Goal: Task Accomplishment & Management: Manage account settings

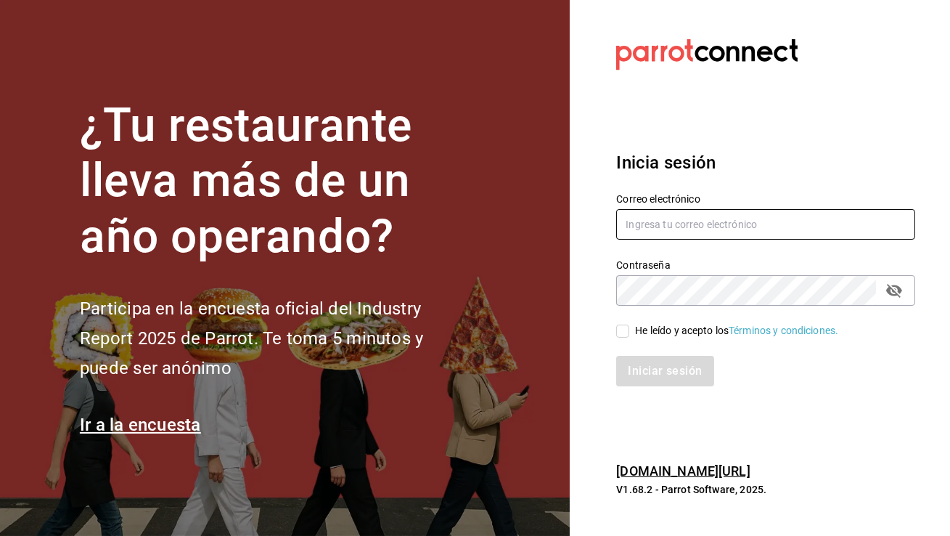
click at [636, 216] on input "text" at bounding box center [765, 224] width 299 height 30
type input "[EMAIL_ADDRESS][DOMAIN_NAME]"
click at [619, 334] on input "He leído y acepto los Términos y condiciones." at bounding box center [622, 330] width 13 height 13
checkbox input "true"
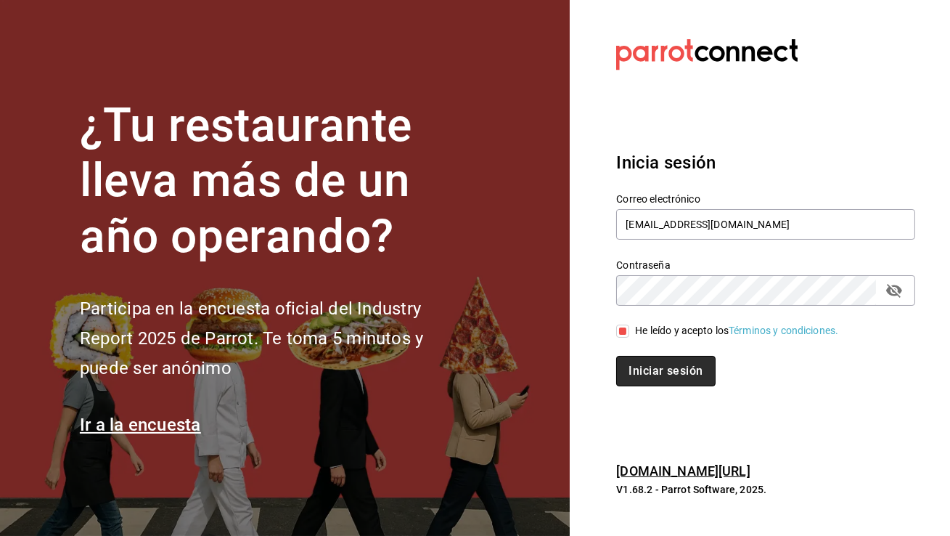
click at [648, 374] on button "Iniciar sesión" at bounding box center [665, 371] width 99 height 30
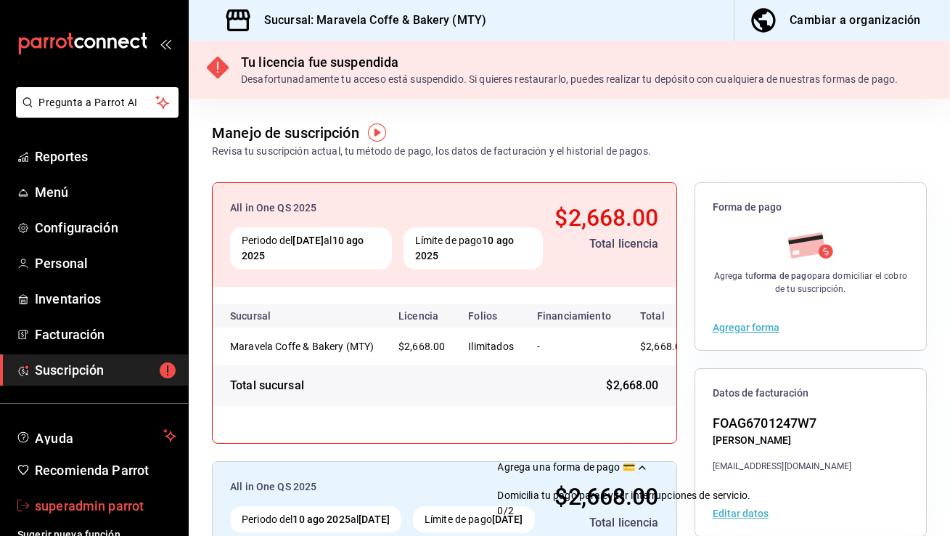
click at [97, 507] on span "superadmin parrot" at bounding box center [106, 506] width 142 height 20
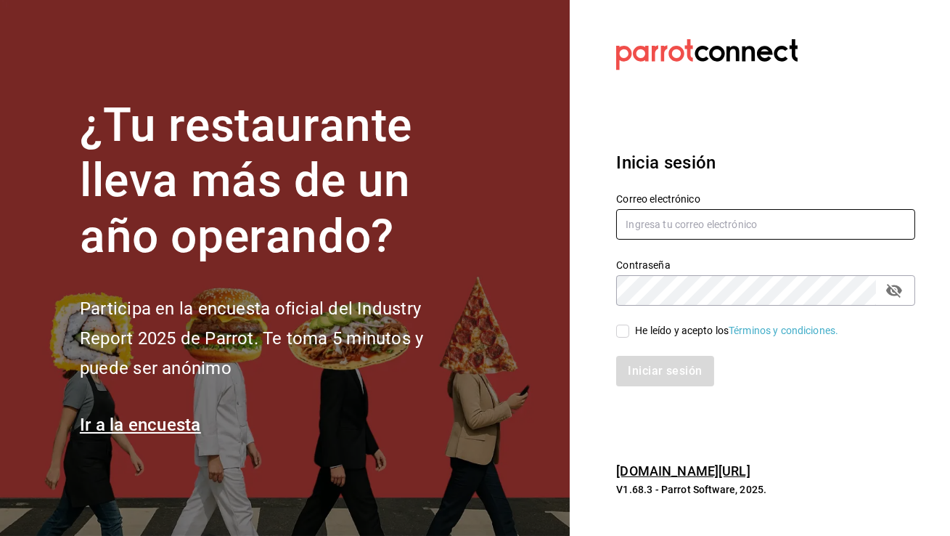
click at [641, 217] on input "text" at bounding box center [765, 224] width 299 height 30
type input "shawarmahouse@qro.com"
click at [624, 335] on input "He leído y acepto los Términos y condiciones." at bounding box center [622, 330] width 13 height 13
checkbox input "true"
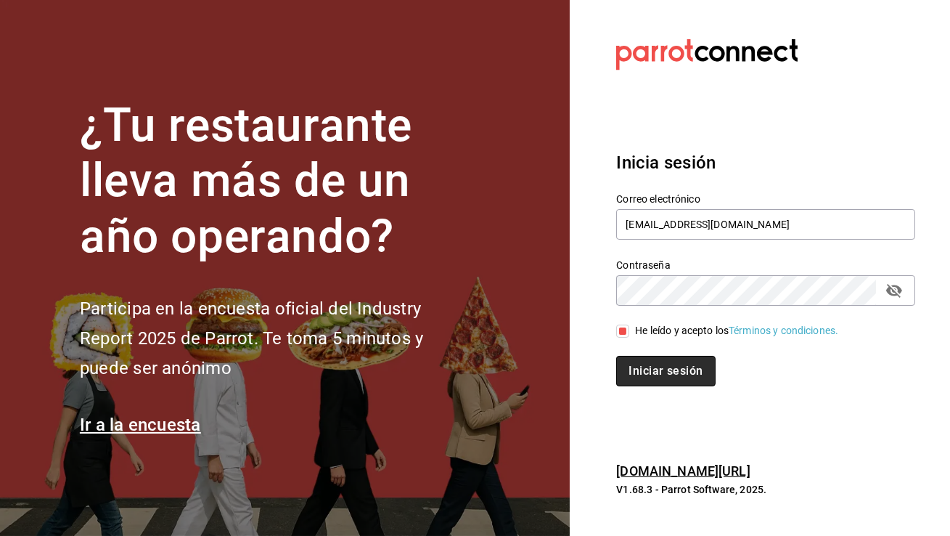
click at [648, 377] on button "Iniciar sesión" at bounding box center [665, 371] width 99 height 30
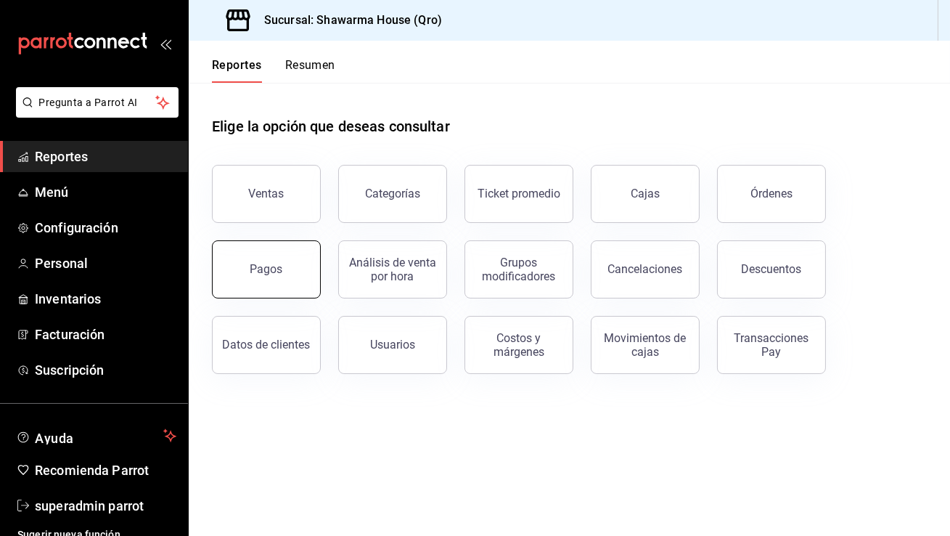
click at [240, 261] on button "Pagos" at bounding box center [266, 269] width 109 height 58
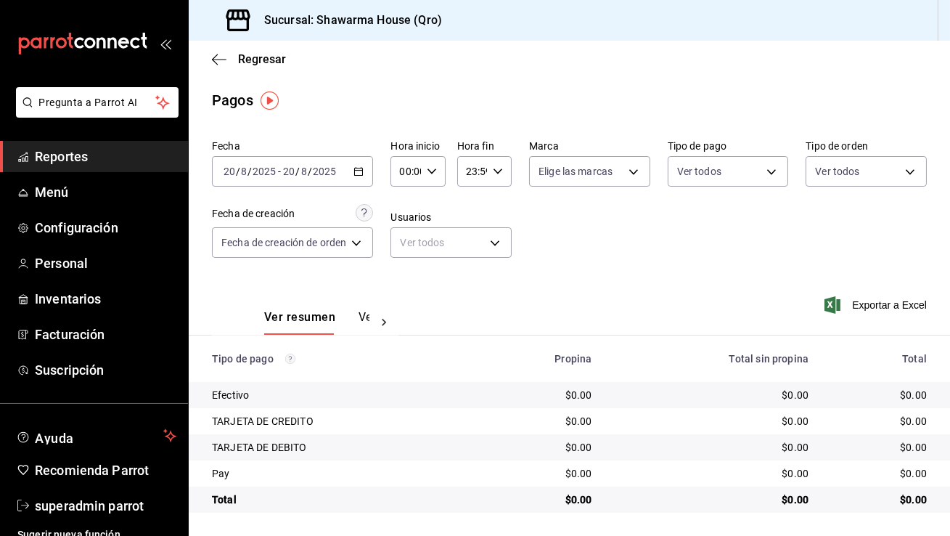
click at [360, 168] on icon "button" at bounding box center [359, 171] width 10 height 10
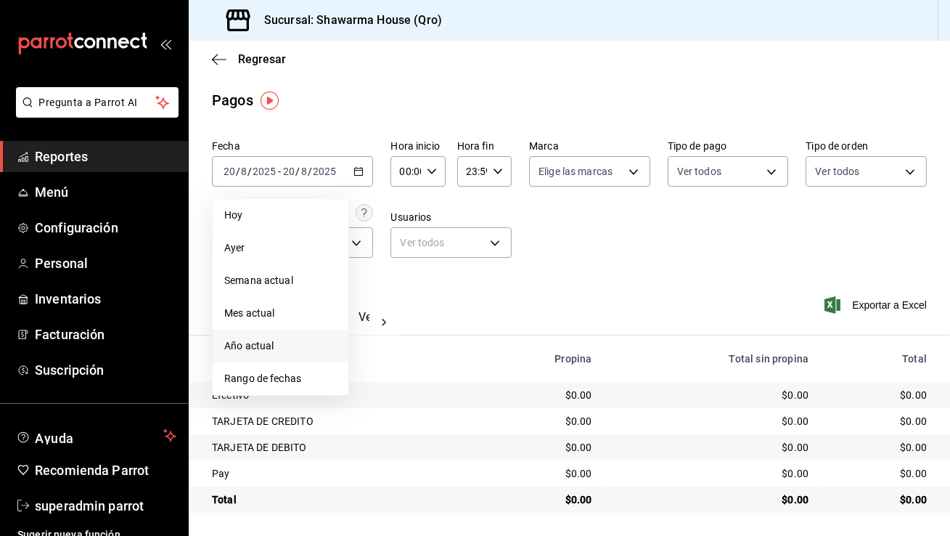
click at [277, 352] on span "Año actual" at bounding box center [280, 345] width 113 height 15
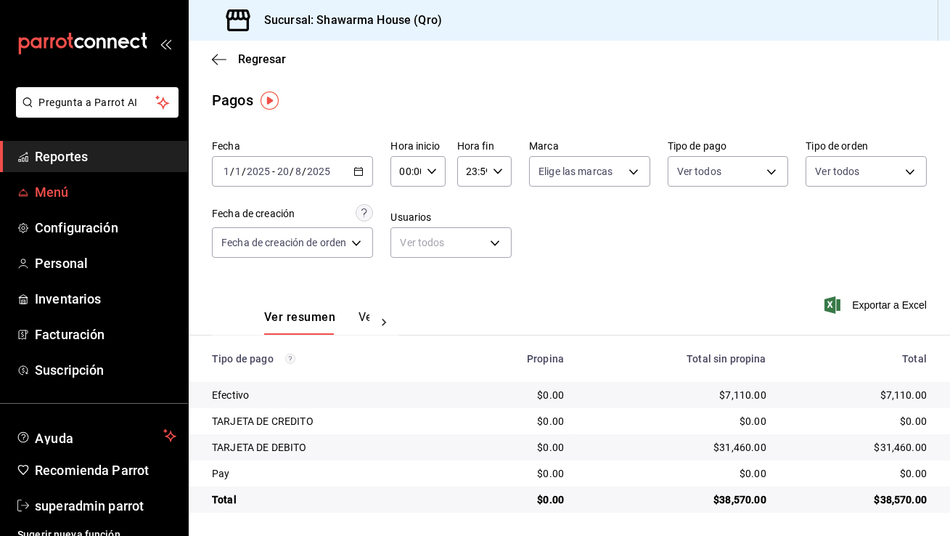
click at [98, 186] on span "Menú" at bounding box center [106, 192] width 142 height 20
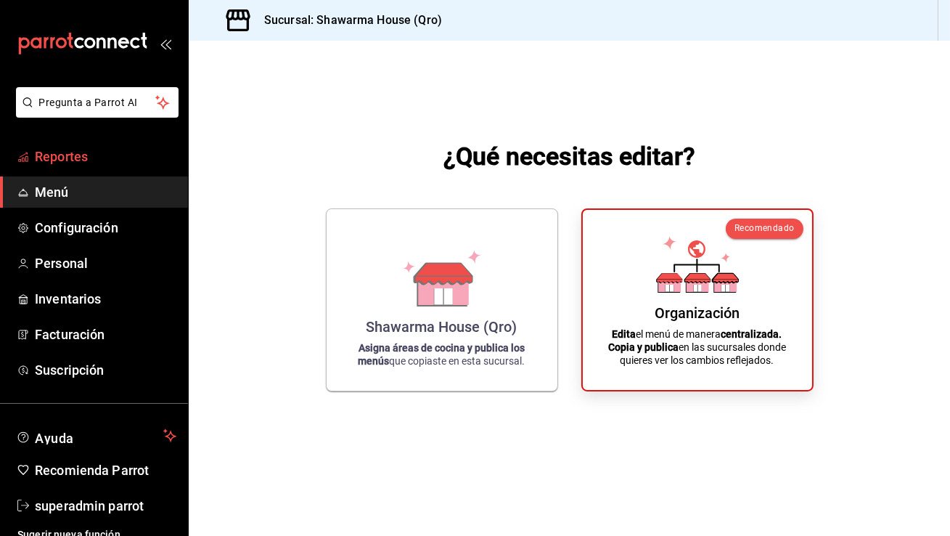
click at [107, 156] on span "Reportes" at bounding box center [106, 157] width 142 height 20
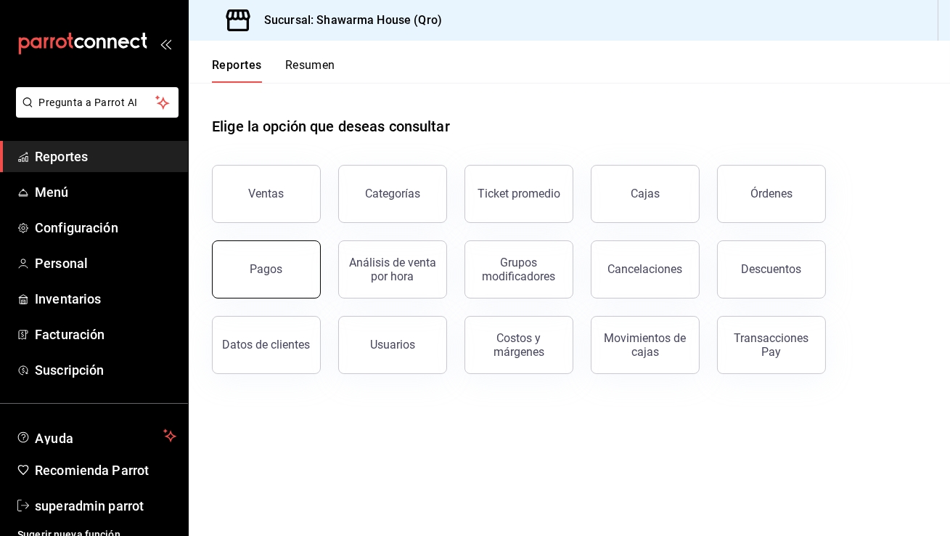
click at [232, 275] on button "Pagos" at bounding box center [266, 269] width 109 height 58
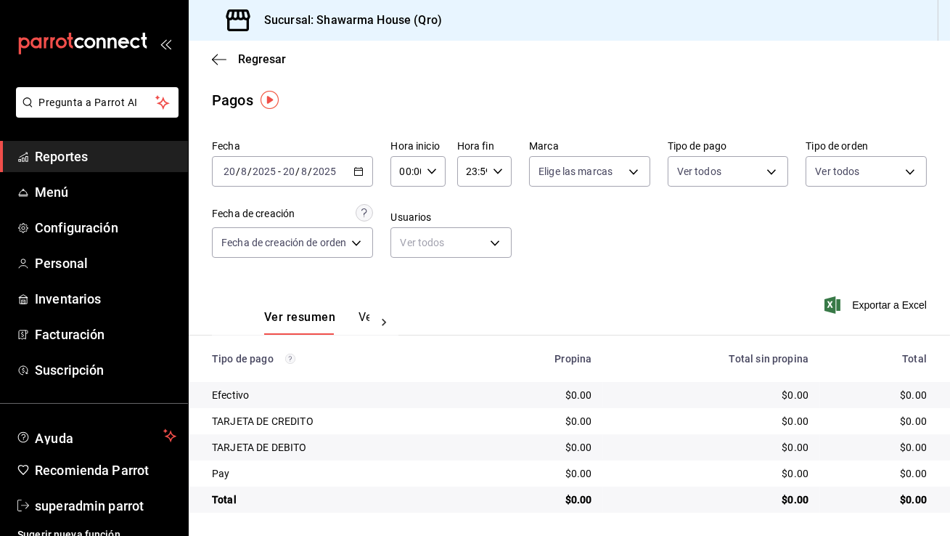
click at [257, 169] on input "2025" at bounding box center [264, 172] width 25 height 12
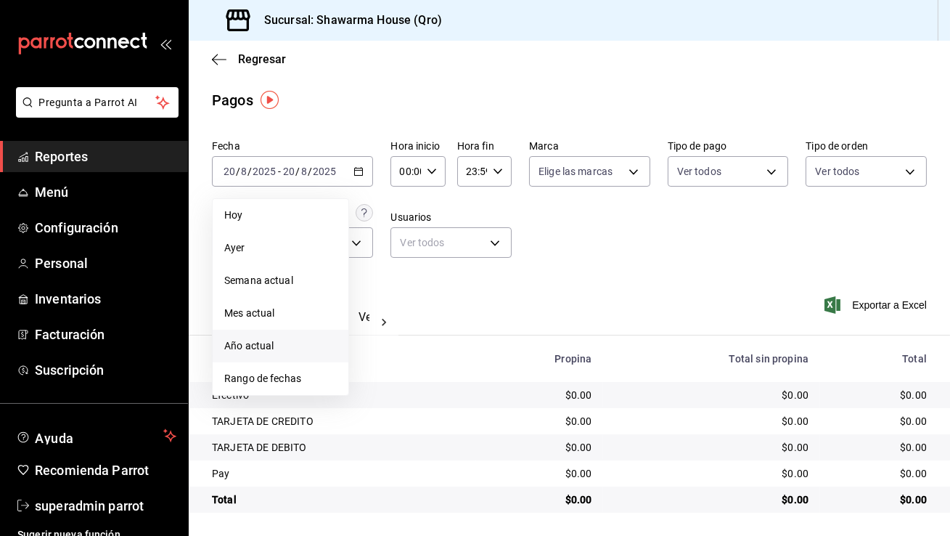
click at [272, 343] on span "Año actual" at bounding box center [280, 345] width 113 height 15
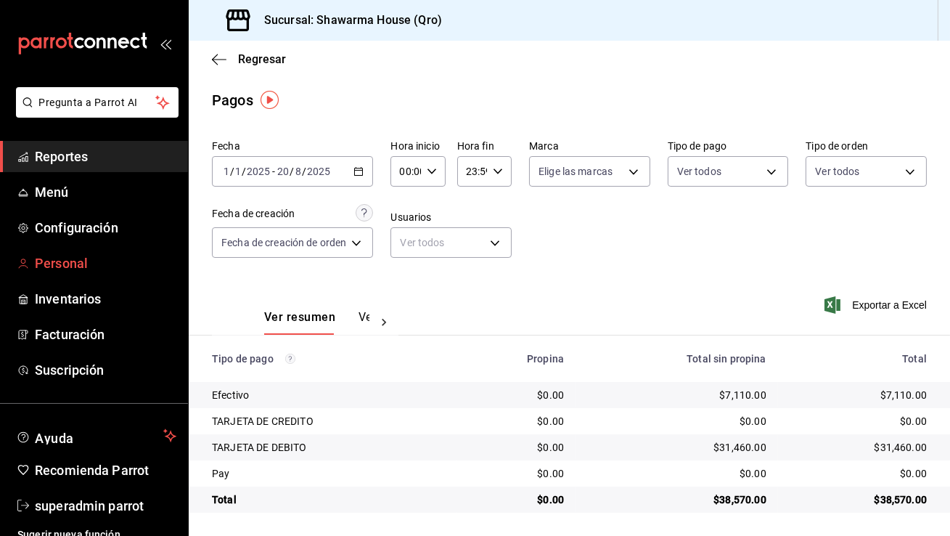
click at [85, 259] on span "Personal" at bounding box center [106, 263] width 142 height 20
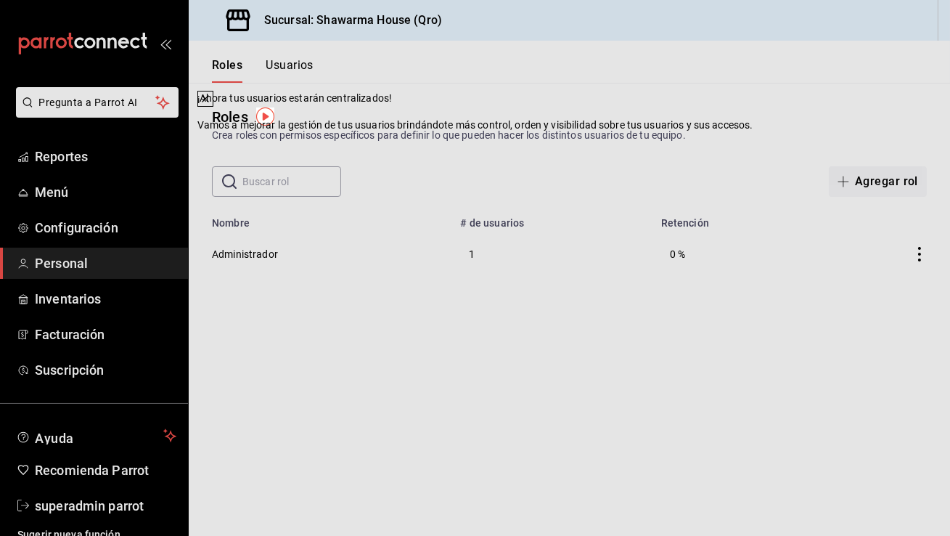
click at [208, 102] on icon at bounding box center [206, 99] width 6 height 6
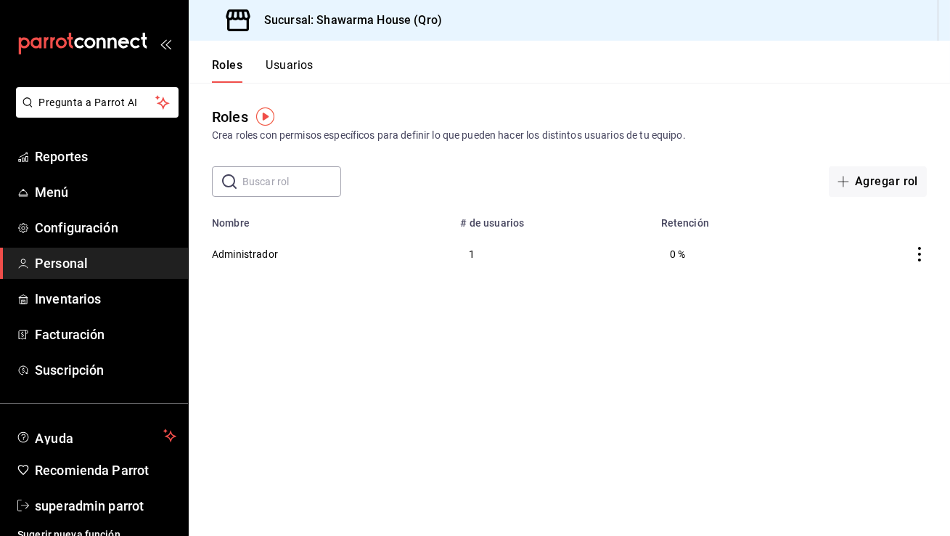
click at [294, 69] on button "Usuarios" at bounding box center [290, 70] width 48 height 25
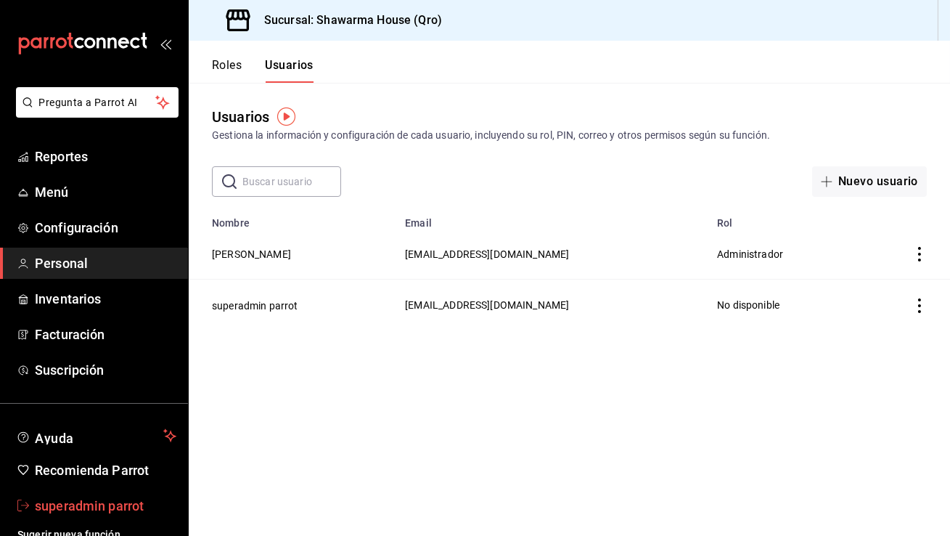
click at [78, 507] on span "superadmin parrot" at bounding box center [106, 506] width 142 height 20
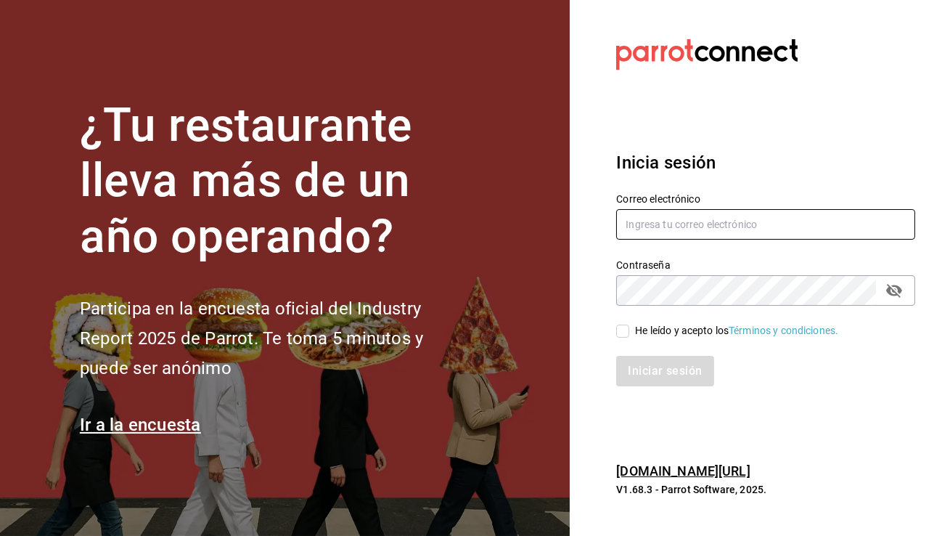
click at [690, 229] on input "text" at bounding box center [765, 224] width 299 height 30
type input "shawarmahousemx@gmail.com"
click at [631, 330] on span "He leído y acepto los Términos y condiciones." at bounding box center [733, 330] width 209 height 15
click at [629, 330] on input "He leído y acepto los Términos y condiciones." at bounding box center [622, 330] width 13 height 13
checkbox input "true"
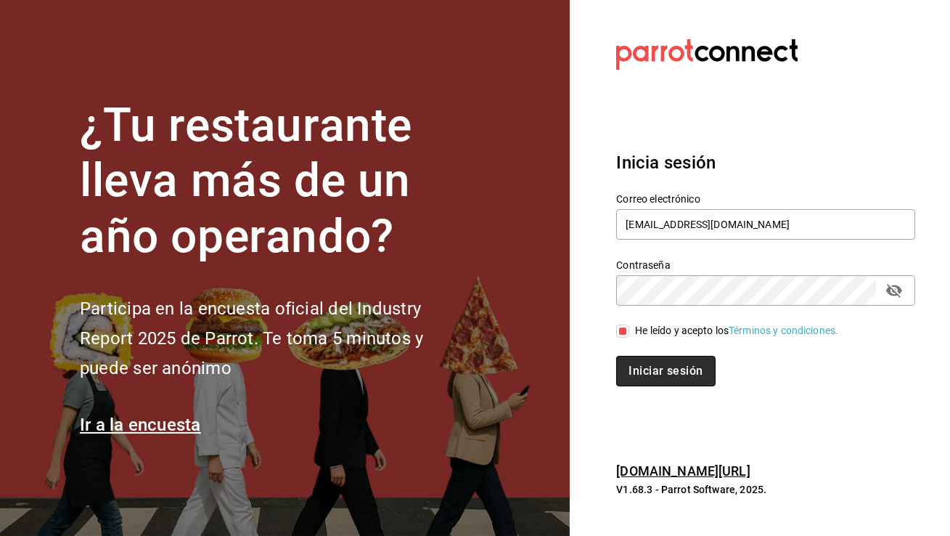
click at [651, 374] on button "Iniciar sesión" at bounding box center [665, 371] width 99 height 30
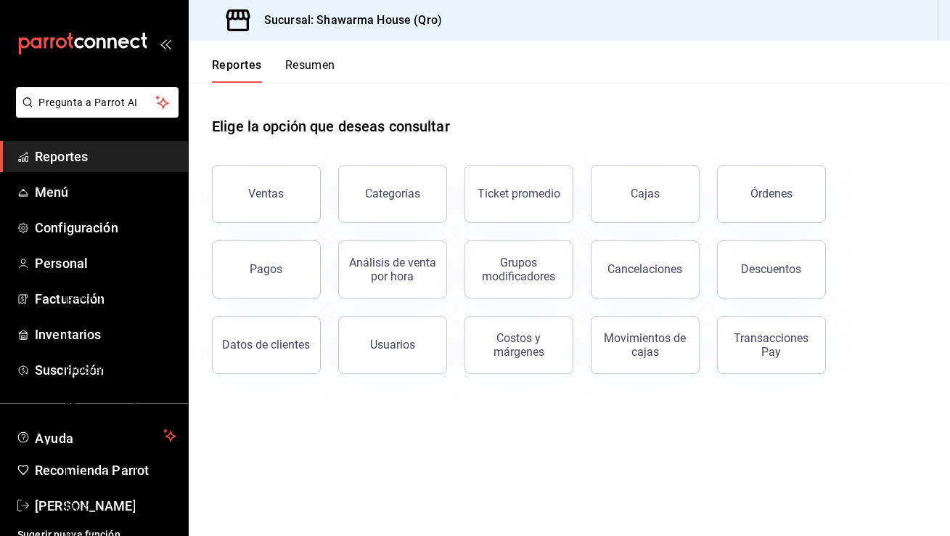
click at [169, 464] on div "button" at bounding box center [169, 464] width 0 height 0
click at [91, 229] on span "Configuración" at bounding box center [106, 228] width 142 height 20
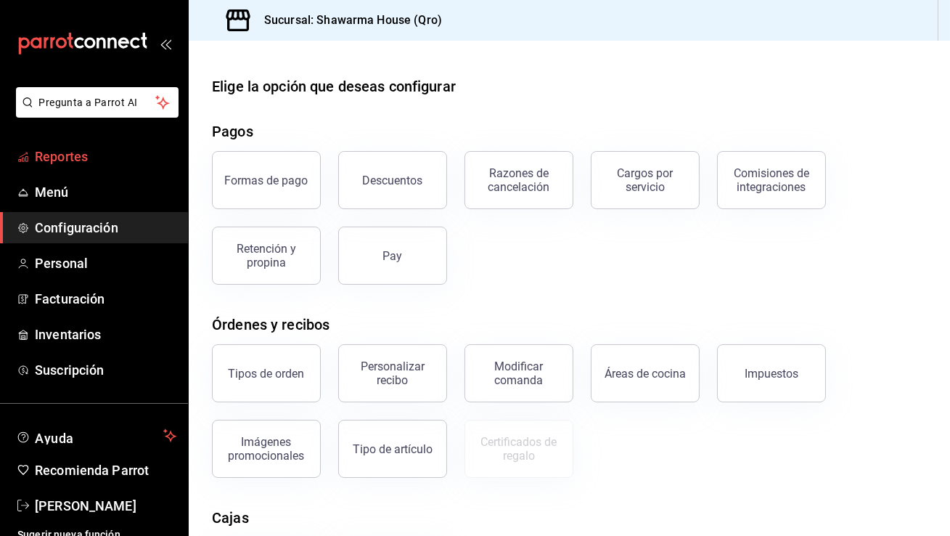
click at [110, 155] on span "Reportes" at bounding box center [106, 157] width 142 height 20
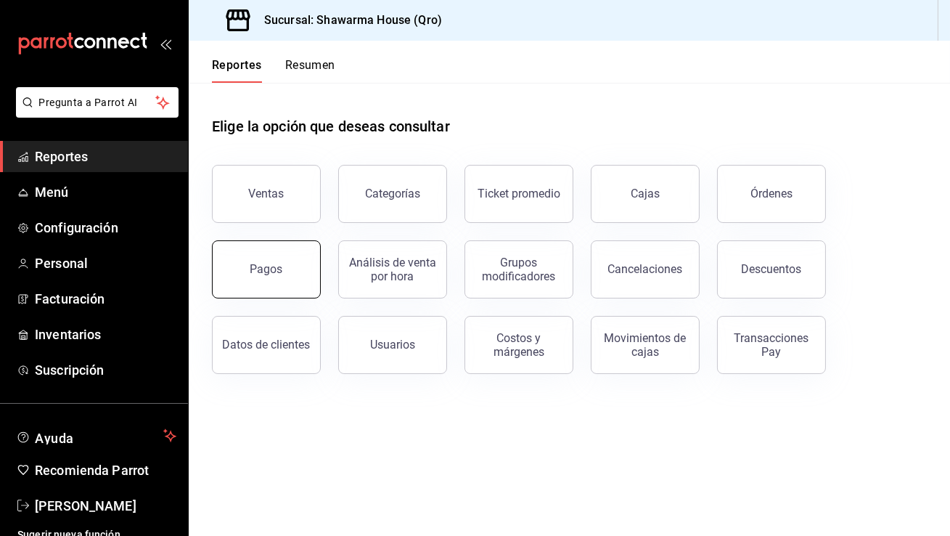
click at [276, 263] on div "Pagos" at bounding box center [266, 269] width 33 height 14
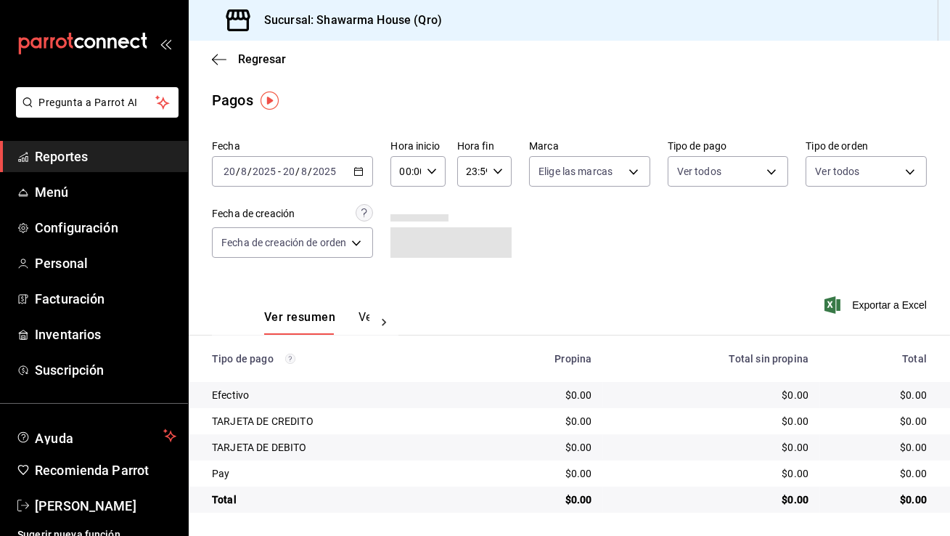
click at [364, 163] on div "2025-08-20 20 / 8 / 2025 - 2025-08-20 20 / 8 / 2025" at bounding box center [292, 171] width 161 height 30
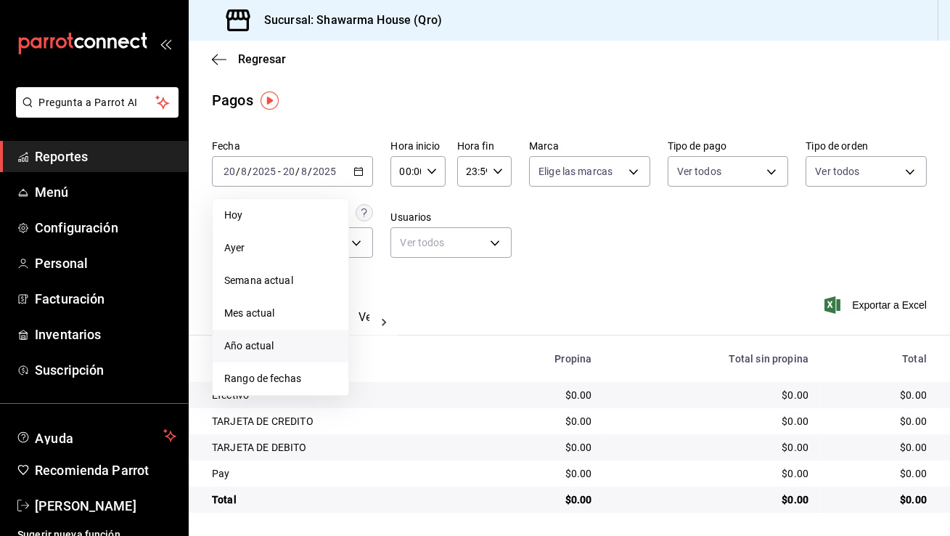
click at [274, 346] on span "Año actual" at bounding box center [280, 345] width 113 height 15
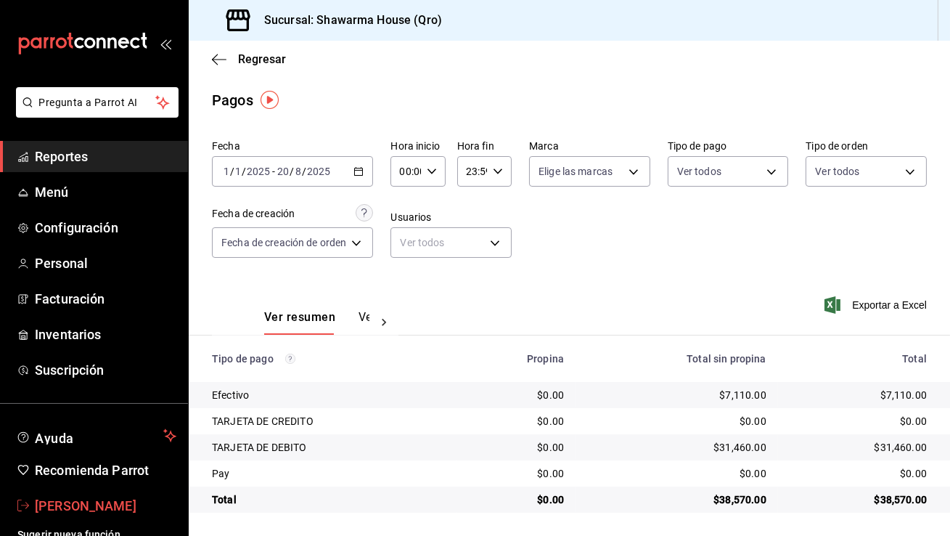
click at [116, 509] on span "Moris Maroun" at bounding box center [106, 506] width 142 height 20
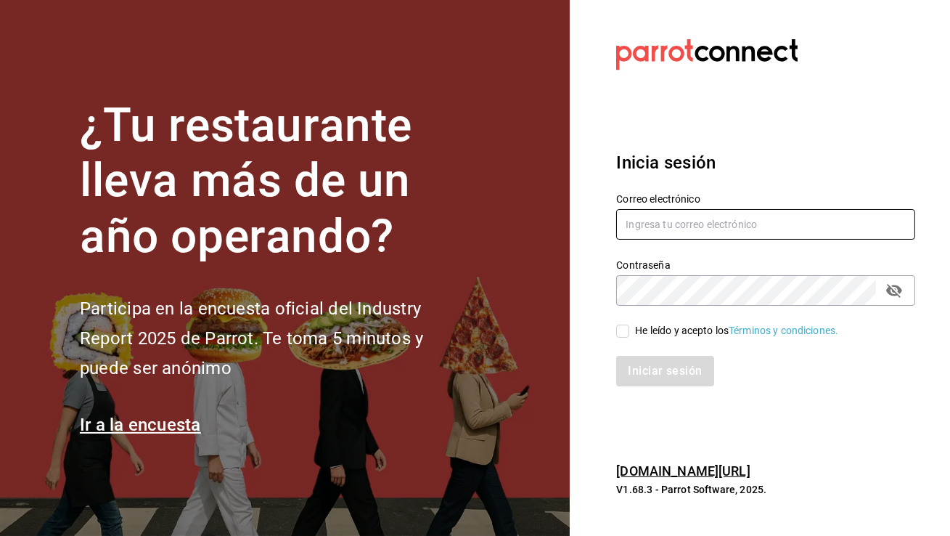
click at [644, 234] on input "text" at bounding box center [765, 224] width 299 height 30
type input "alabimalabam@qro.com"
click at [624, 332] on input "He leído y acepto los Términos y condiciones." at bounding box center [622, 330] width 13 height 13
checkbox input "true"
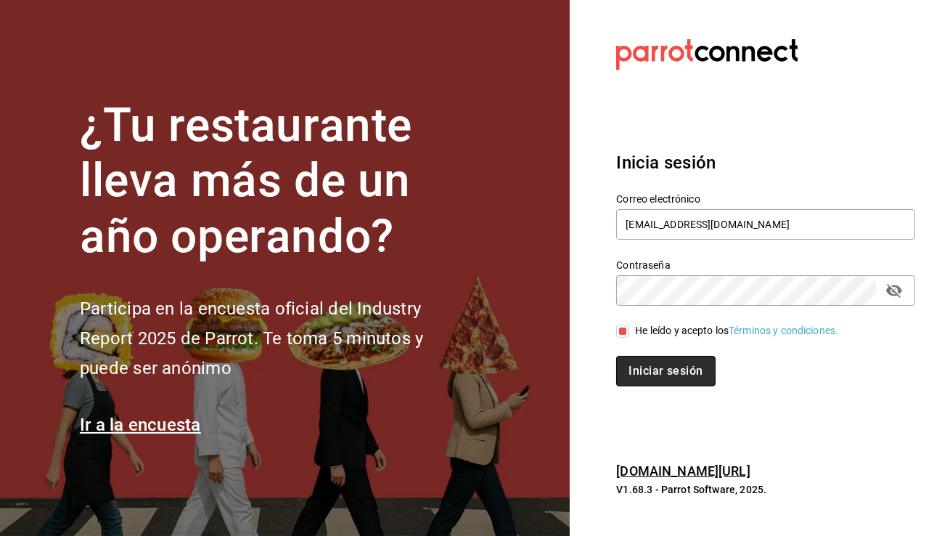
click at [643, 362] on button "Iniciar sesión" at bounding box center [665, 371] width 99 height 30
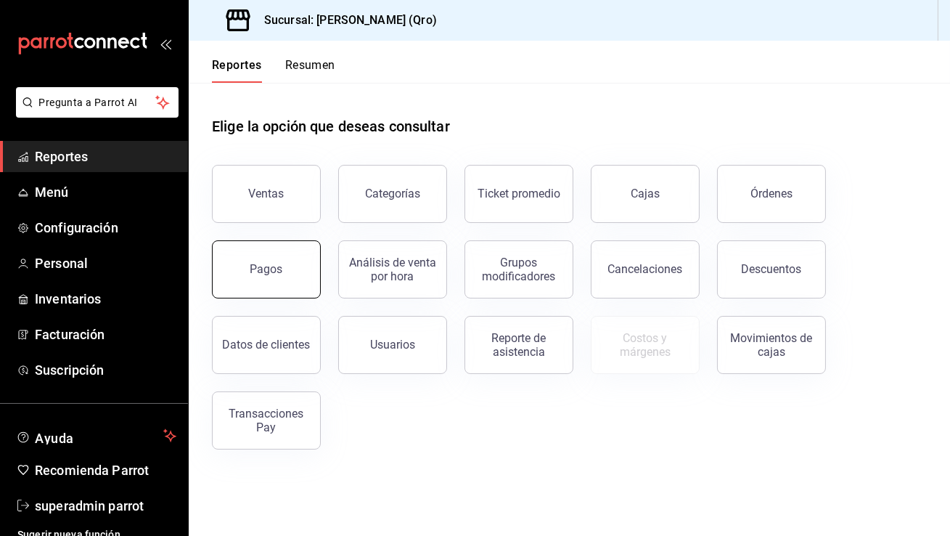
click at [290, 262] on button "Pagos" at bounding box center [266, 269] width 109 height 58
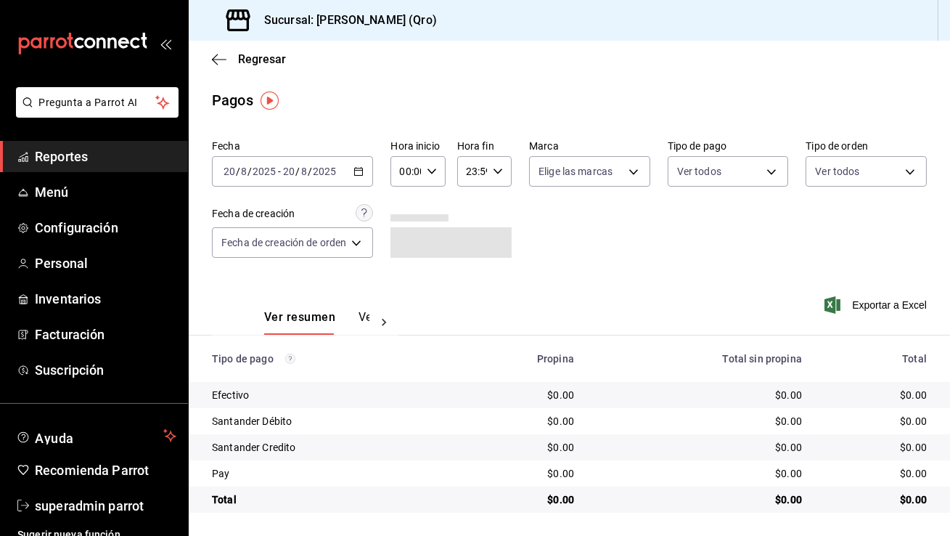
click at [356, 174] on icon "button" at bounding box center [359, 171] width 10 height 10
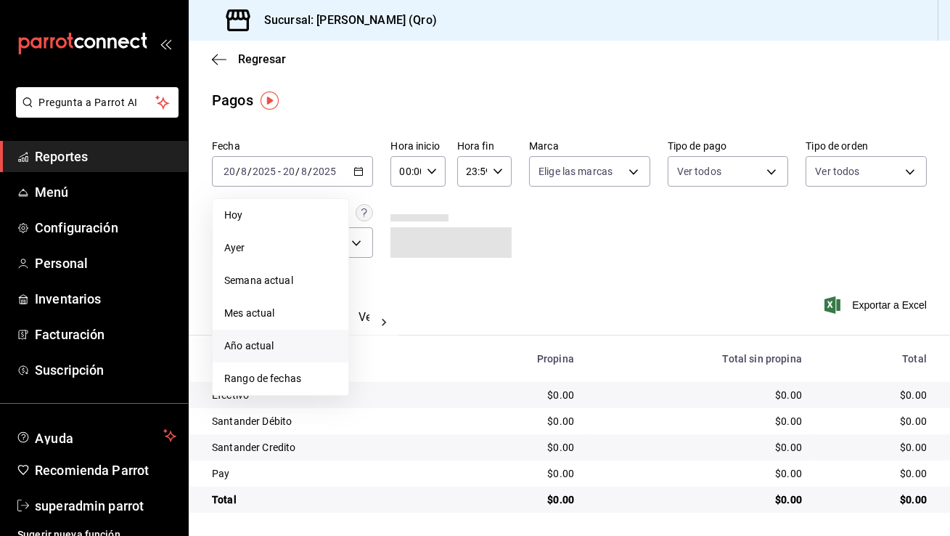
click at [296, 346] on span "Año actual" at bounding box center [280, 345] width 113 height 15
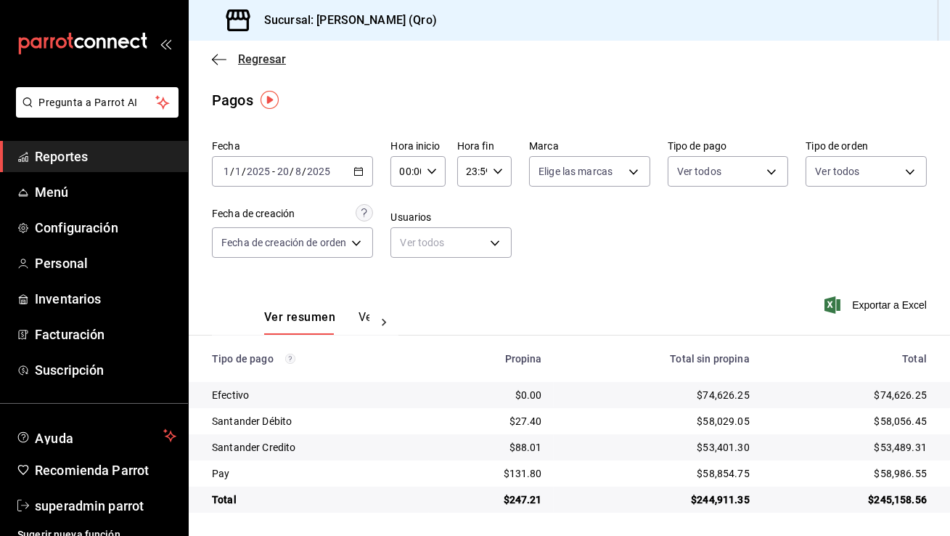
click at [219, 53] on icon "button" at bounding box center [219, 59] width 15 height 13
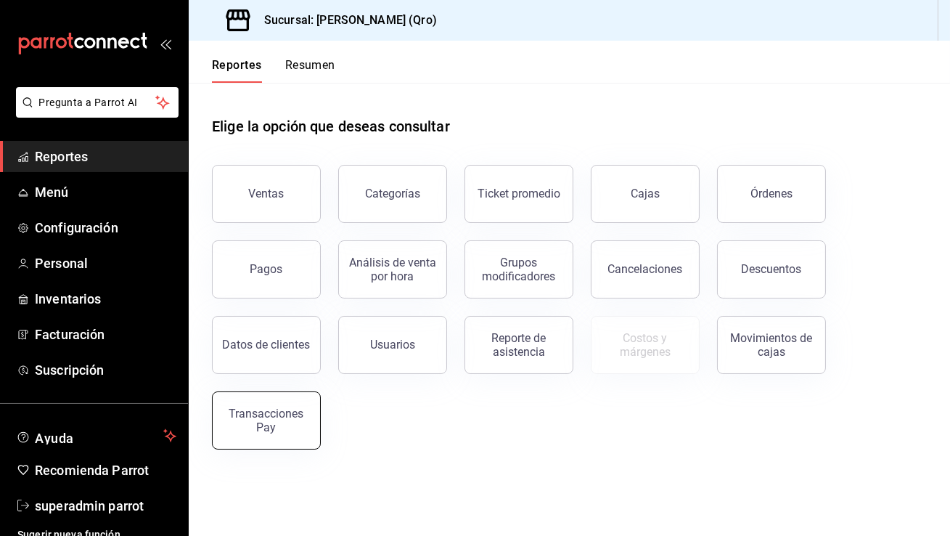
click at [271, 406] on button "Transacciones Pay" at bounding box center [266, 420] width 109 height 58
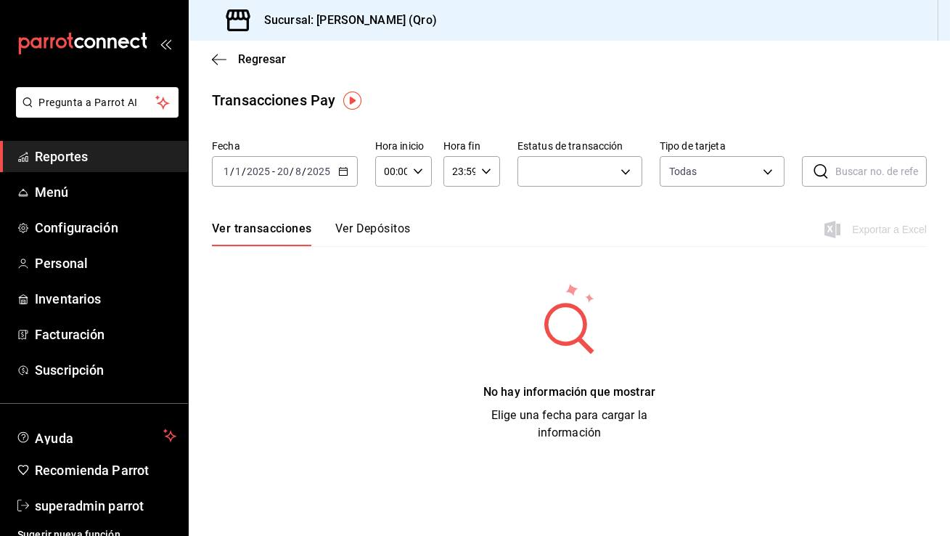
click at [349, 170] on div "2025-01-01 1 / 1 / 2025 - 2025-08-20 20 / 8 / 2025" at bounding box center [285, 171] width 146 height 30
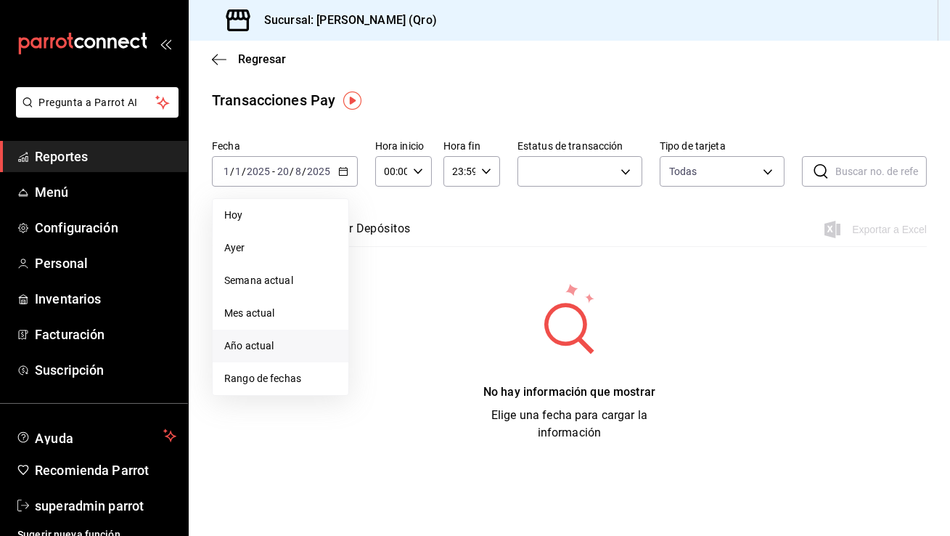
click at [282, 350] on span "Año actual" at bounding box center [280, 345] width 113 height 15
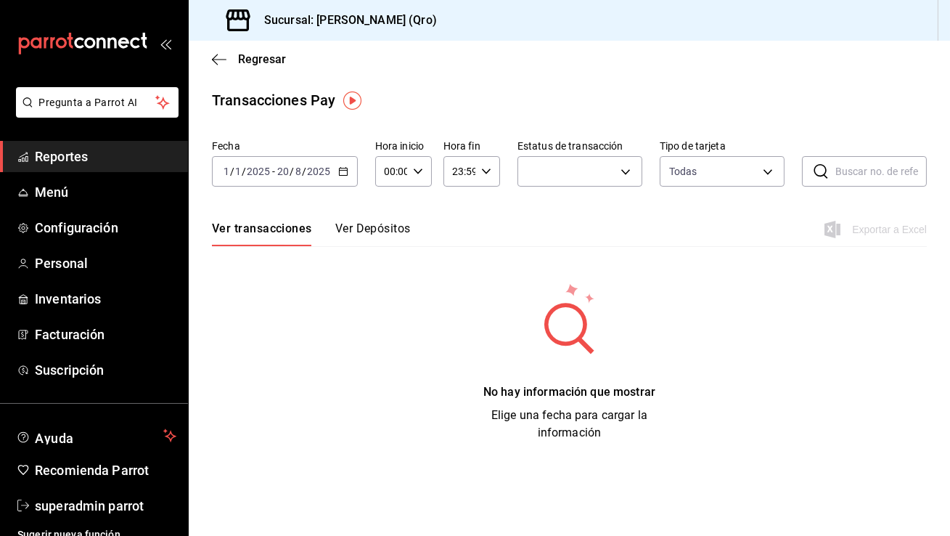
click at [362, 237] on button "Ver Depósitos" at bounding box center [372, 233] width 75 height 25
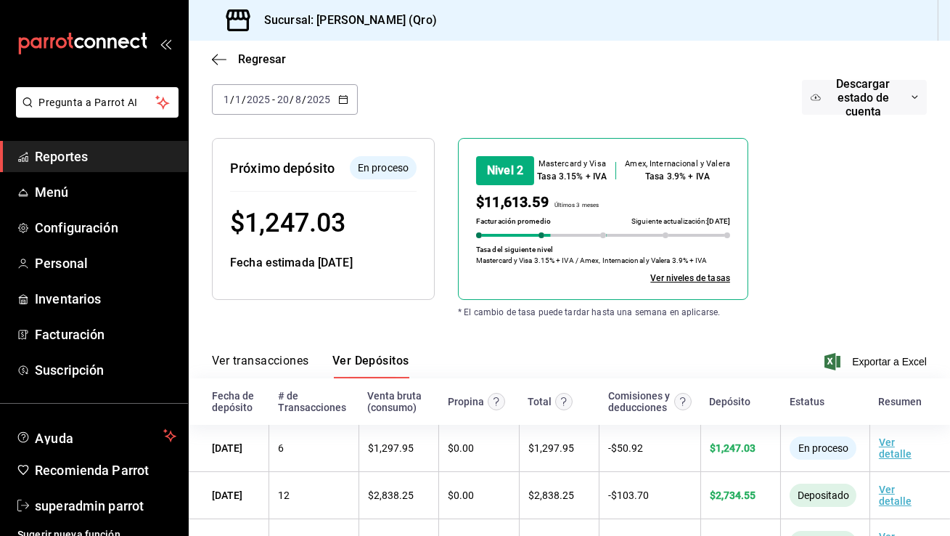
scroll to position [152, 0]
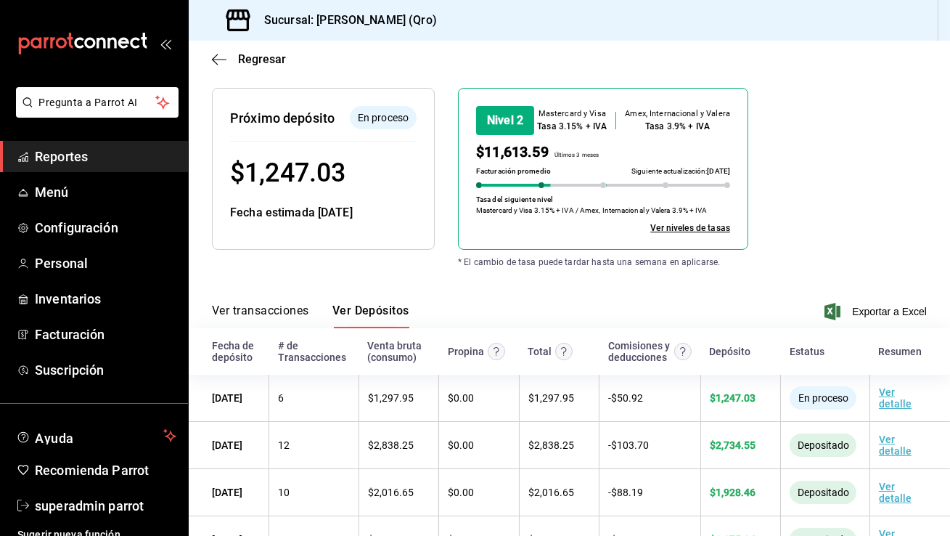
click at [273, 319] on button "Ver transacciones" at bounding box center [260, 315] width 97 height 25
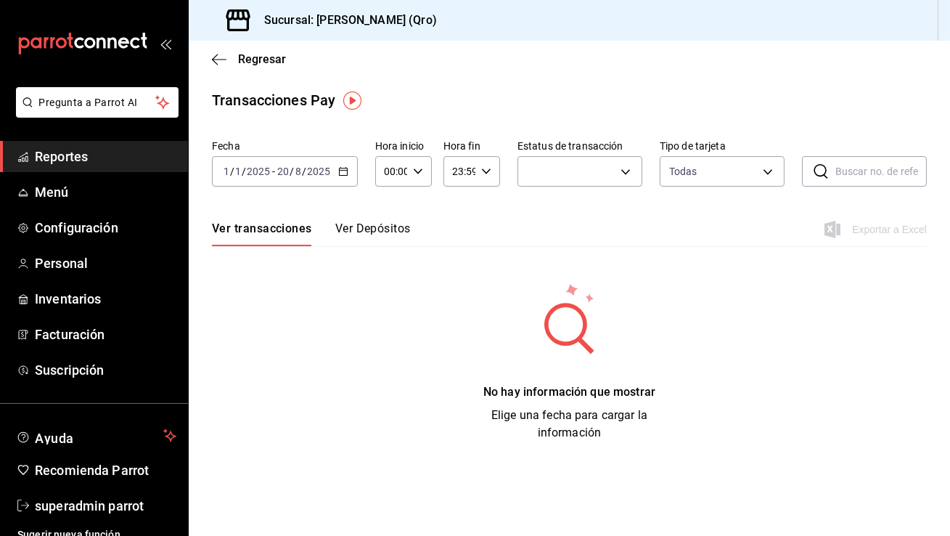
click at [351, 171] on div "2025-01-01 1 / 1 / 2025 - 2025-08-20 20 / 8 / 2025" at bounding box center [285, 171] width 146 height 30
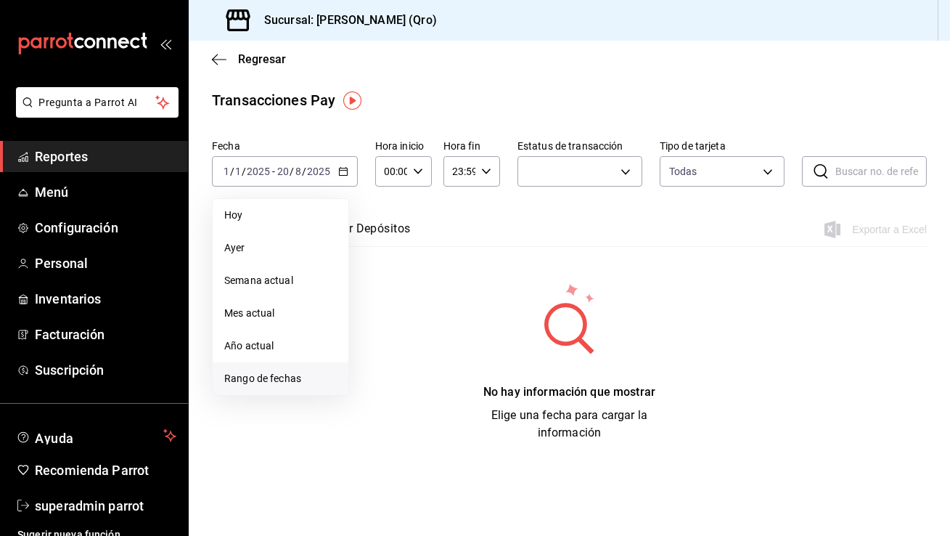
click at [298, 377] on span "Rango de fechas" at bounding box center [280, 378] width 113 height 15
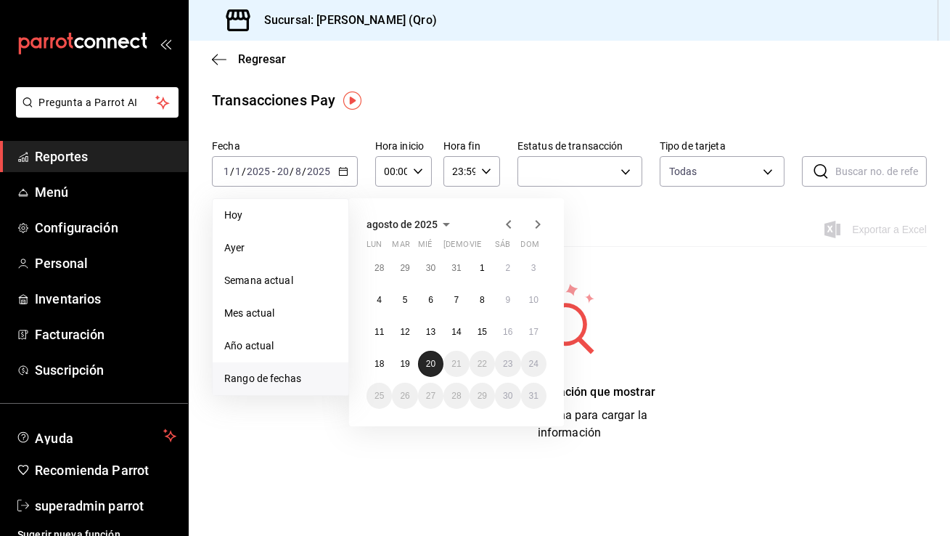
click at [436, 364] on abbr "20" at bounding box center [430, 364] width 9 height 10
click at [507, 226] on icon "button" at bounding box center [508, 224] width 17 height 17
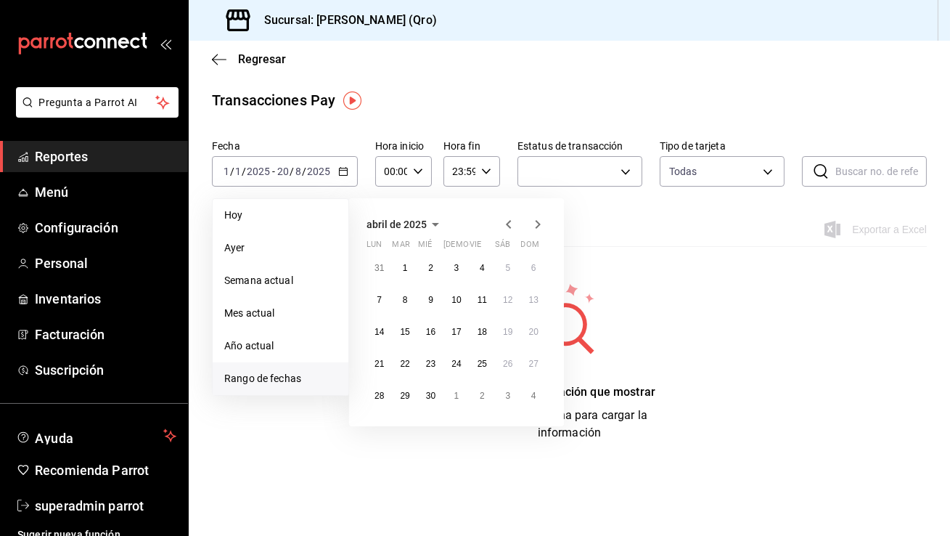
click at [507, 226] on icon "button" at bounding box center [508, 224] width 17 height 17
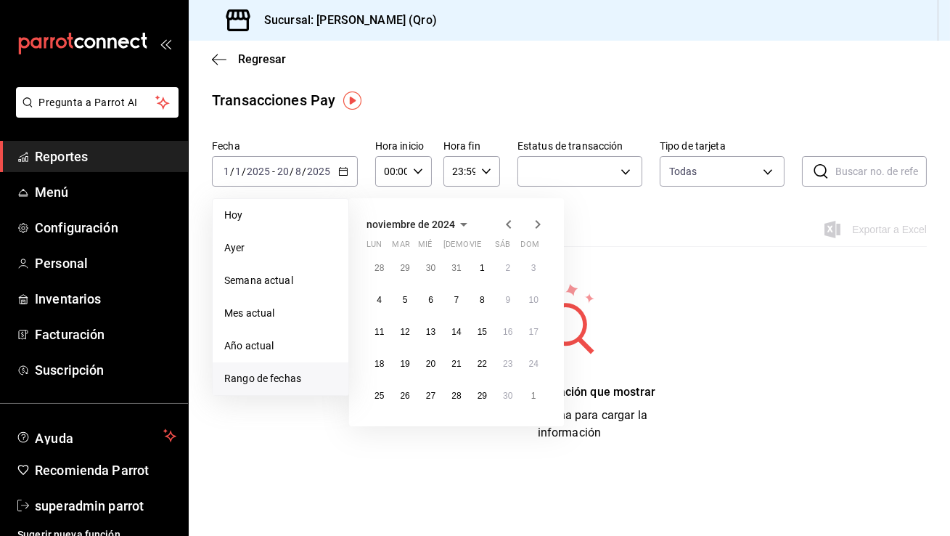
click at [507, 226] on icon "button" at bounding box center [508, 224] width 17 height 17
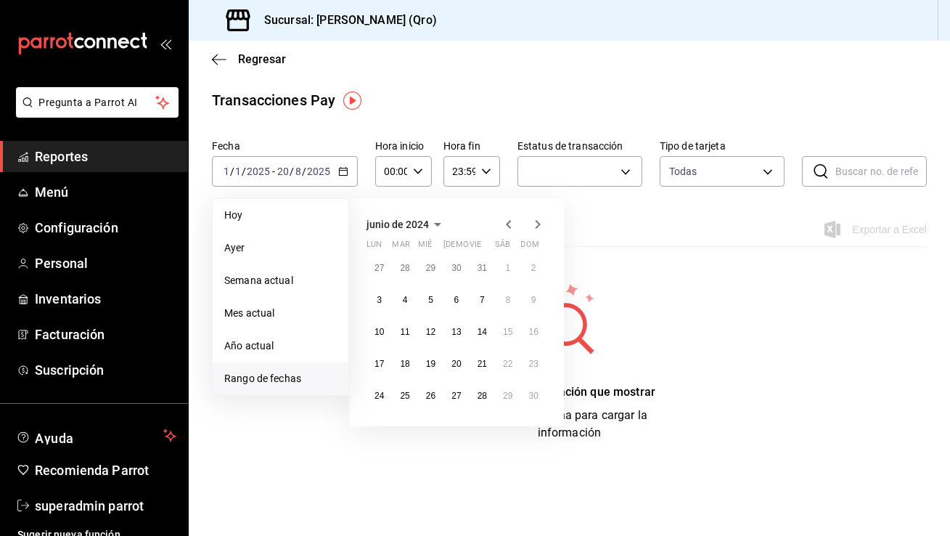
click at [507, 226] on icon "button" at bounding box center [508, 224] width 17 height 17
click at [375, 274] on button "29" at bounding box center [379, 268] width 25 height 26
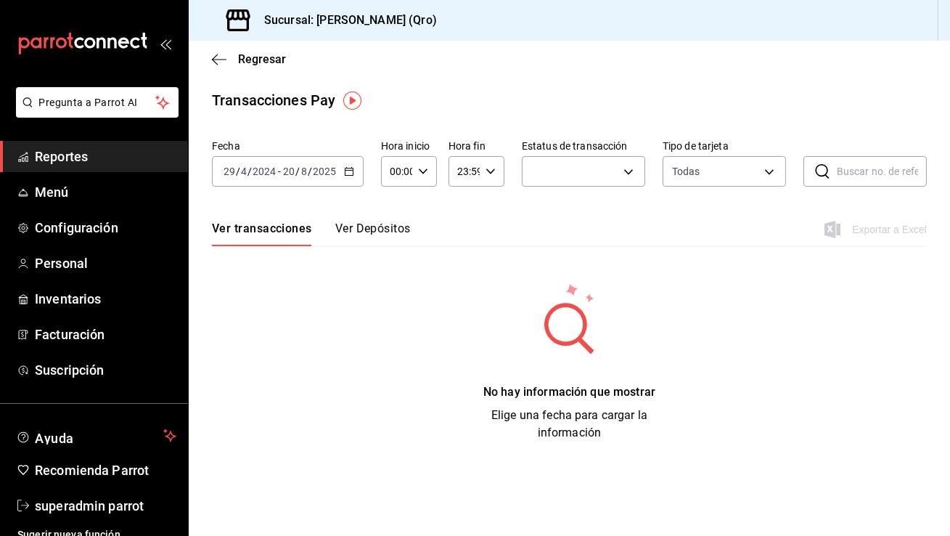
click at [344, 239] on button "Ver Depósitos" at bounding box center [372, 233] width 75 height 25
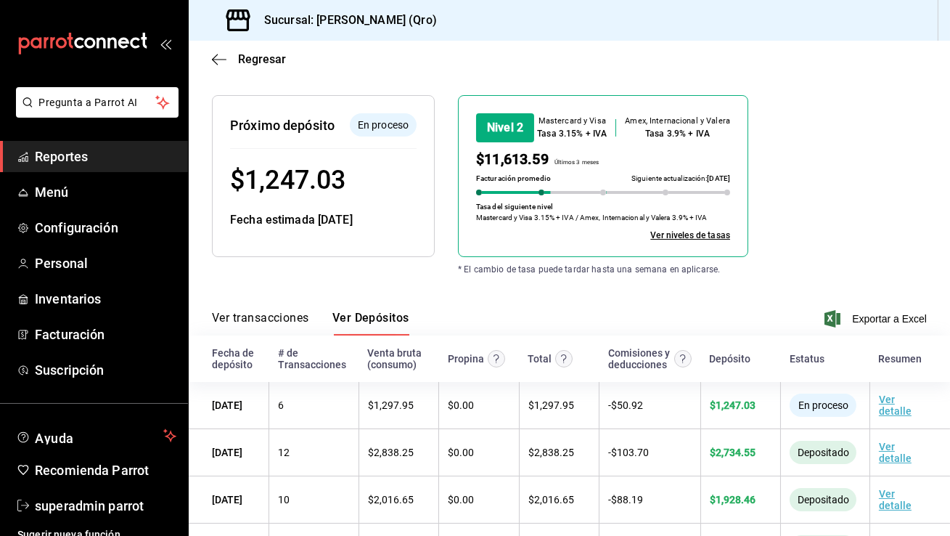
scroll to position [144, 0]
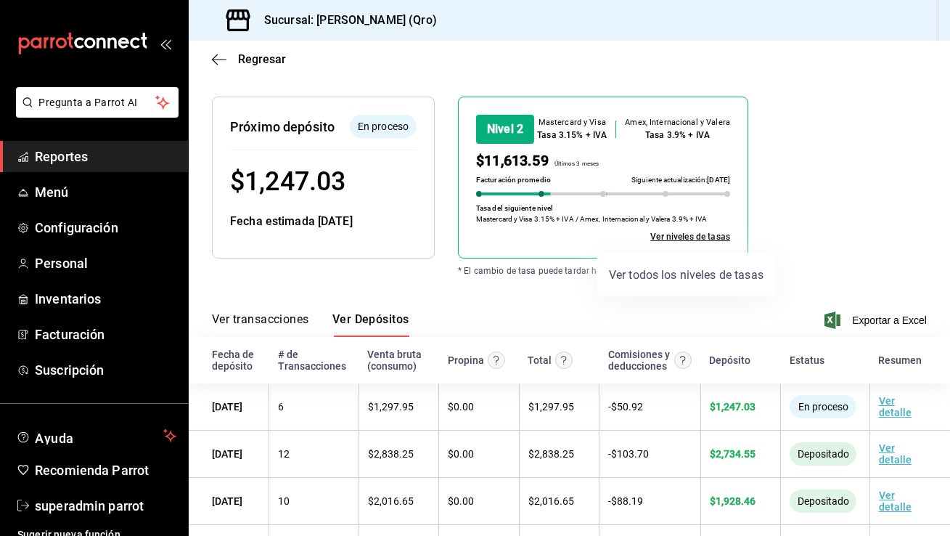
click at [669, 238] on link "Ver niveles de tasas" at bounding box center [690, 236] width 80 height 13
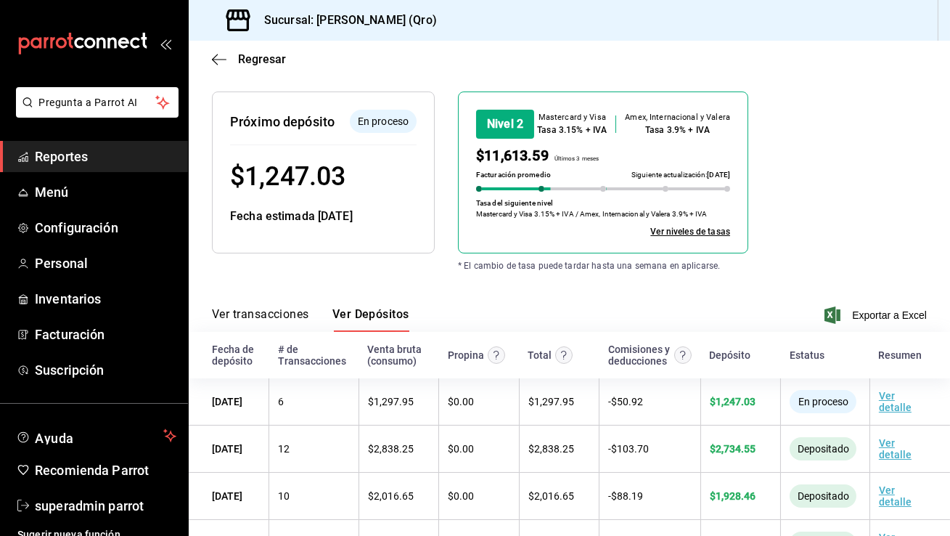
scroll to position [148, 0]
click at [85, 502] on span "superadmin parrot" at bounding box center [106, 506] width 142 height 20
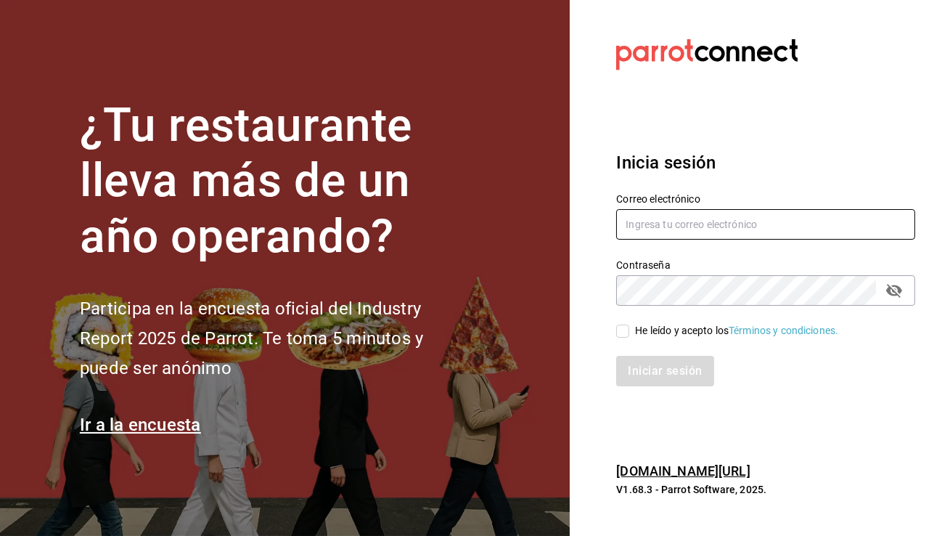
click at [640, 222] on input "text" at bounding box center [765, 224] width 299 height 30
type input "[EMAIL_ADDRESS][DOMAIN_NAME]"
click at [622, 330] on input "He leído y acepto los Términos y condiciones." at bounding box center [622, 330] width 13 height 13
checkbox input "true"
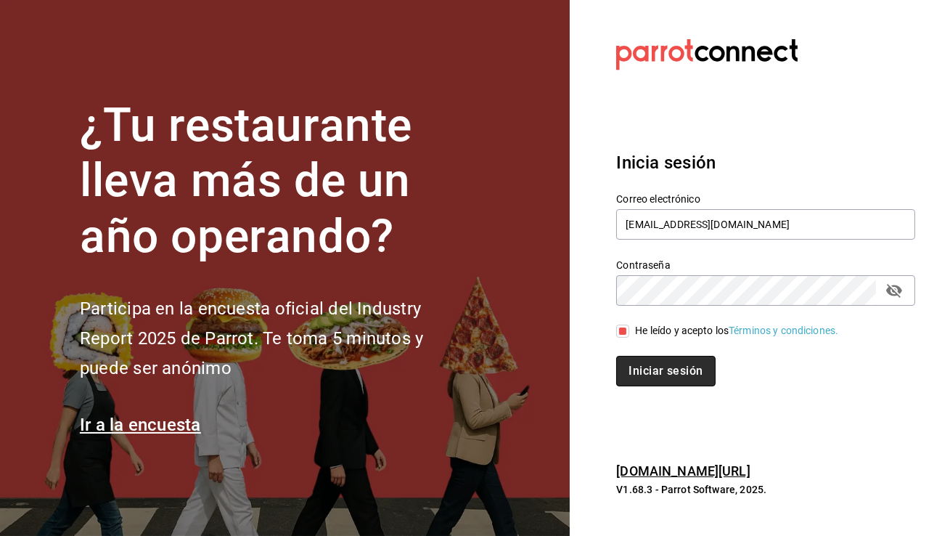
click at [650, 380] on button "Iniciar sesión" at bounding box center [665, 371] width 99 height 30
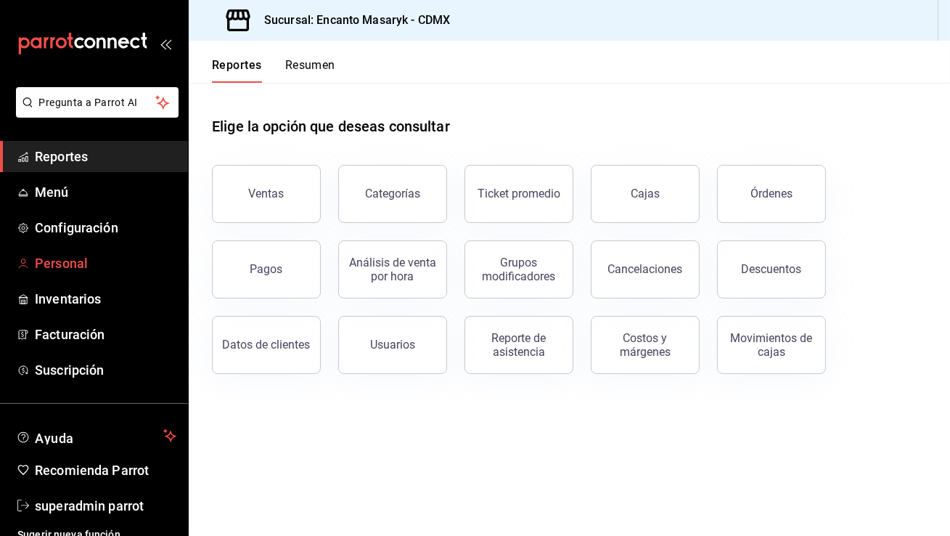
click at [57, 257] on span "Personal" at bounding box center [106, 263] width 142 height 20
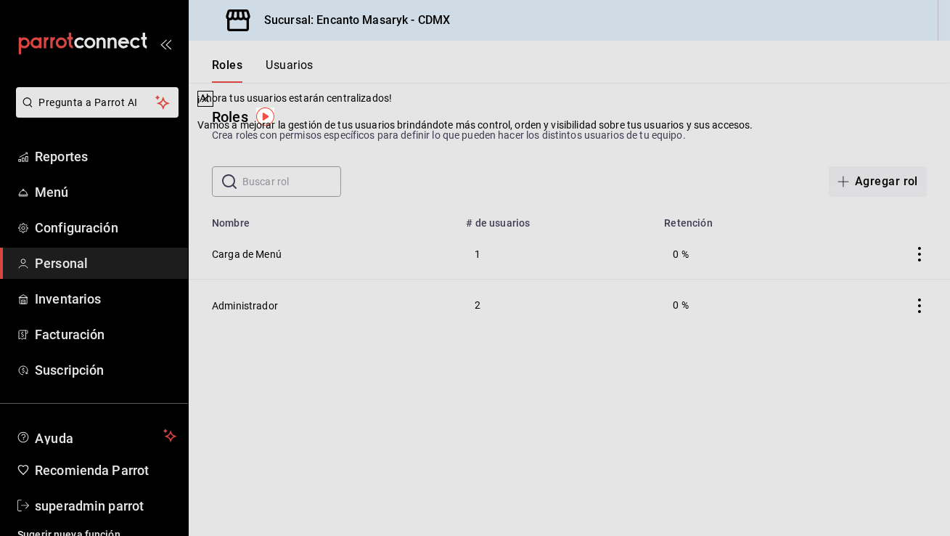
click at [213, 107] on button at bounding box center [205, 99] width 16 height 16
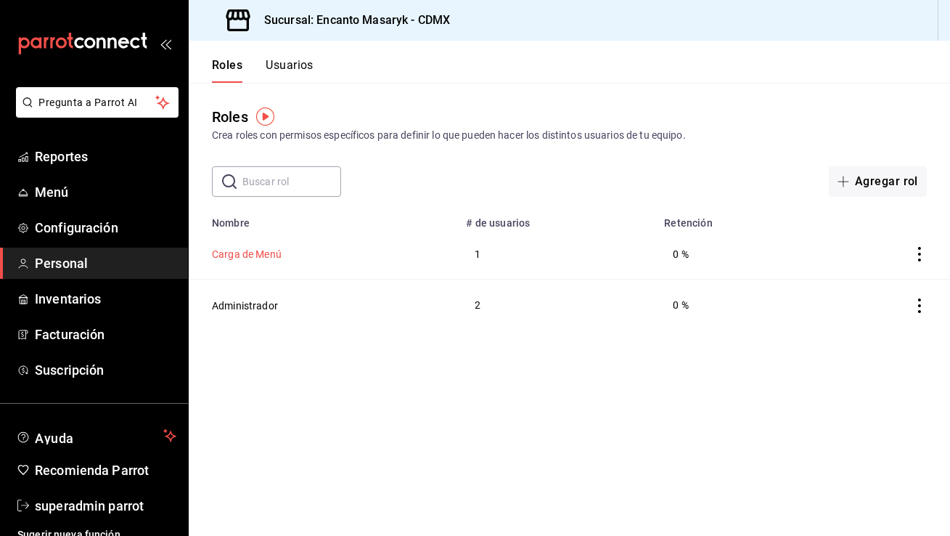
click at [261, 260] on button "Carga de Menú" at bounding box center [247, 254] width 70 height 15
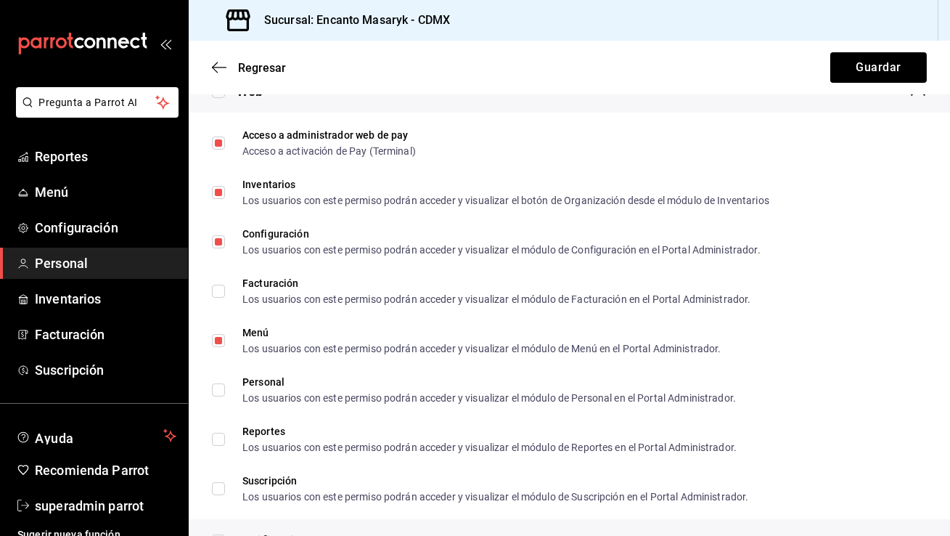
scroll to position [958, 0]
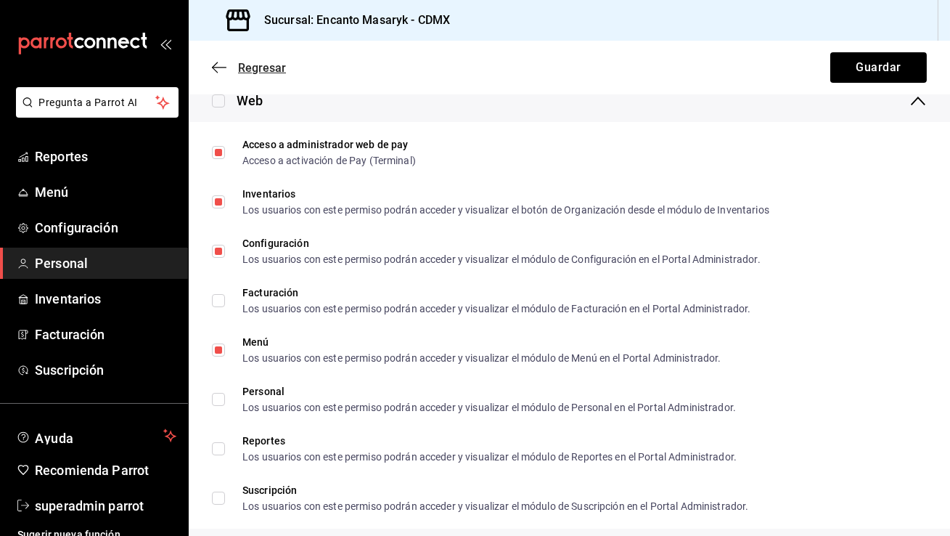
click at [216, 69] on icon "button" at bounding box center [219, 67] width 15 height 13
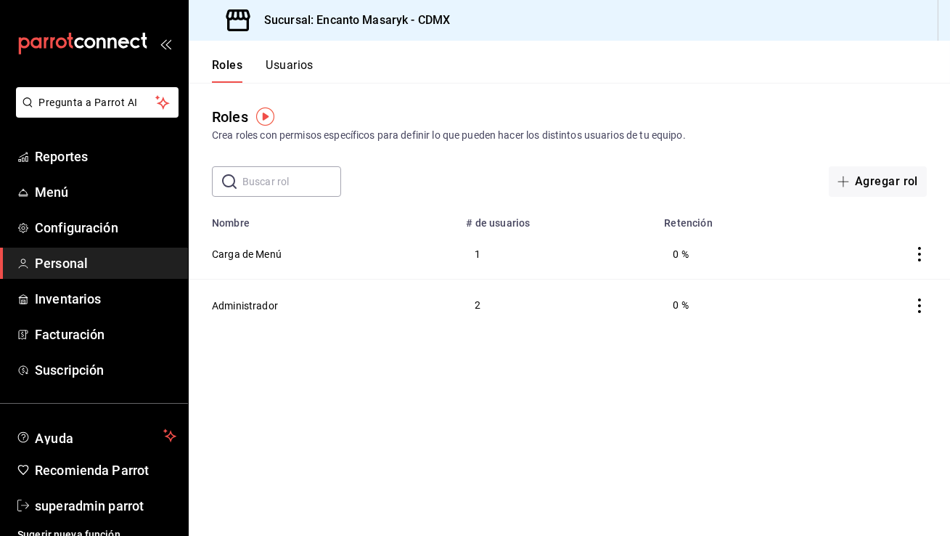
click at [293, 65] on button "Usuarios" at bounding box center [290, 70] width 48 height 25
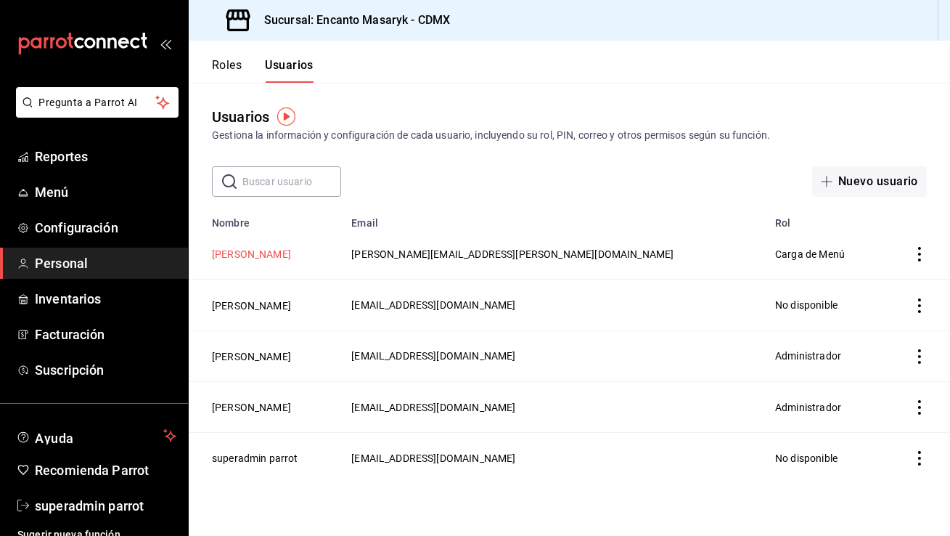
click at [287, 258] on button "[PERSON_NAME]" at bounding box center [251, 254] width 79 height 15
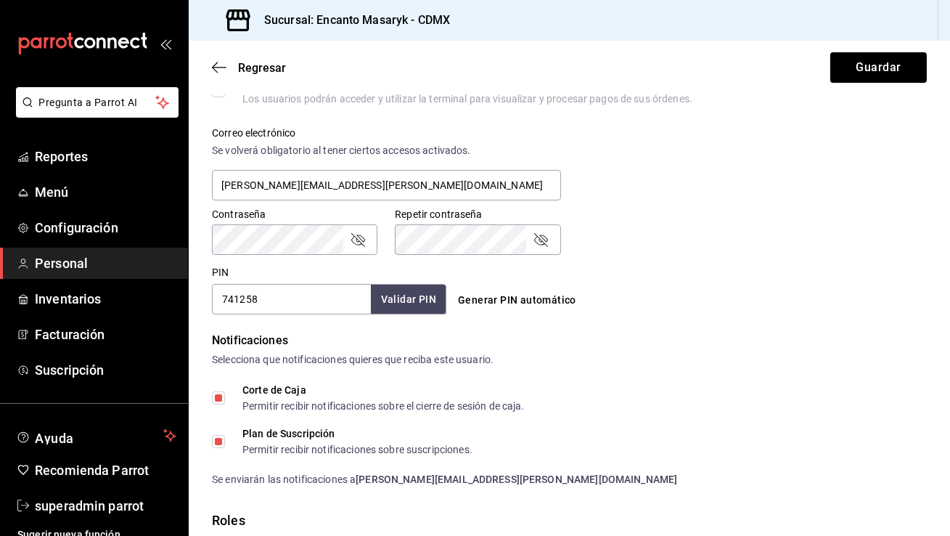
scroll to position [530, 0]
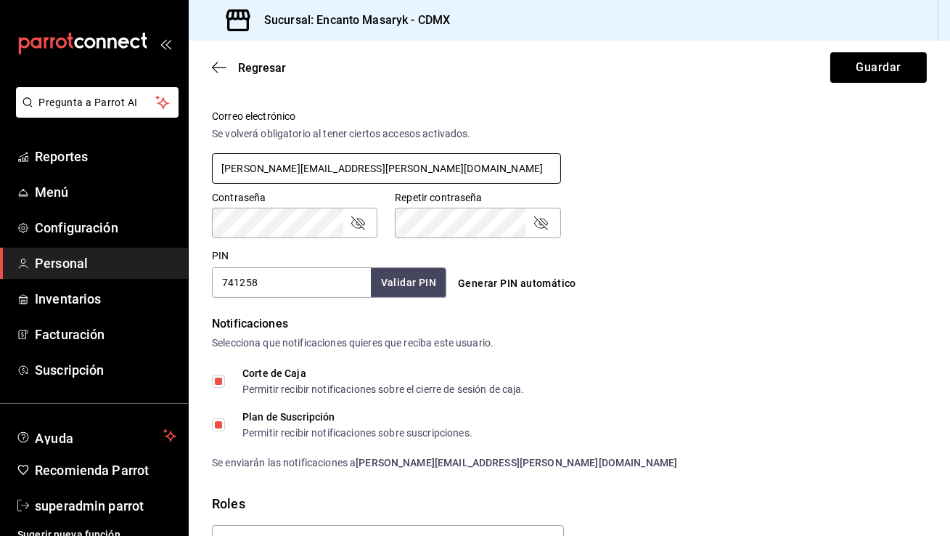
click at [315, 163] on input "[PERSON_NAME][EMAIL_ADDRESS][PERSON_NAME][DOMAIN_NAME]" at bounding box center [386, 168] width 349 height 30
